Goal: Information Seeking & Learning: Learn about a topic

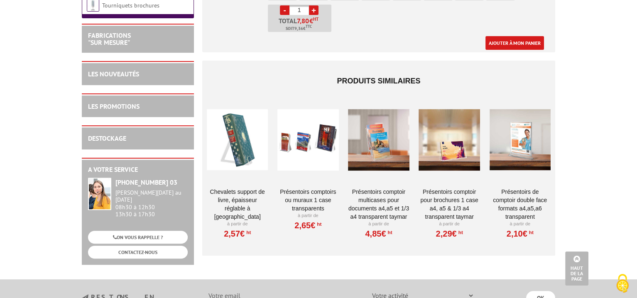
scroll to position [540, 0]
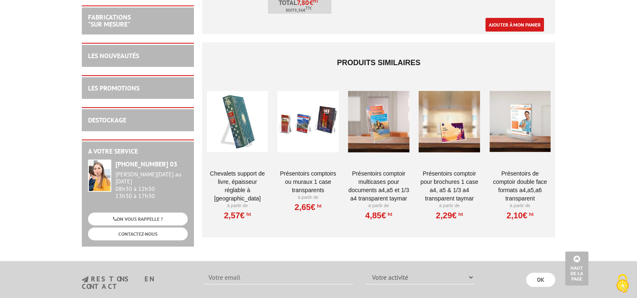
click at [244, 127] on div at bounding box center [237, 121] width 61 height 83
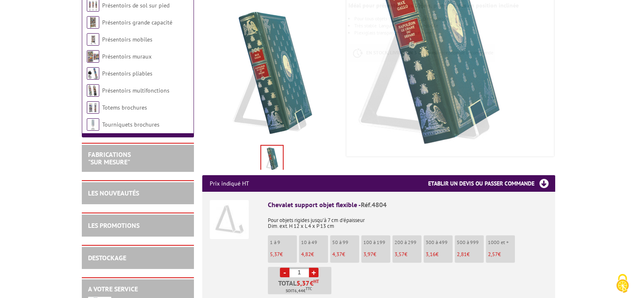
scroll to position [166, 0]
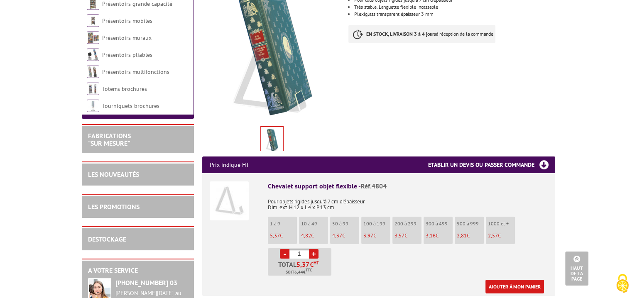
click at [233, 190] on img at bounding box center [229, 200] width 39 height 39
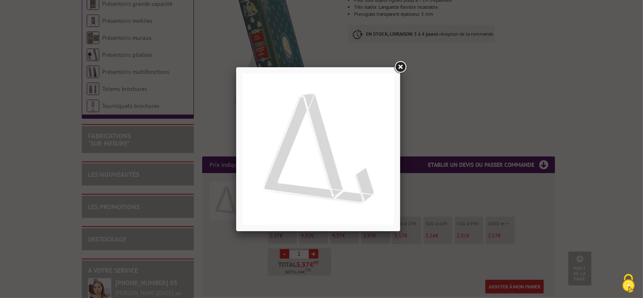
click at [403, 67] on link at bounding box center [400, 67] width 15 height 15
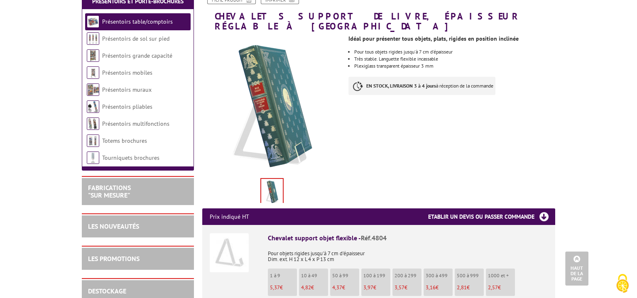
scroll to position [0, 0]
